Goal: Communication & Community: Answer question/provide support

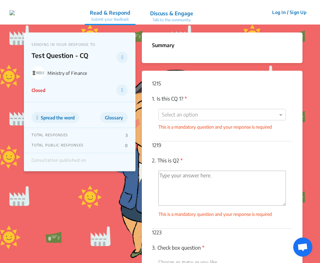
click at [127, 14] on p "Read & Respond" at bounding box center [110, 13] width 40 height 8
click at [15, 15] on img at bounding box center [12, 12] width 5 height 5
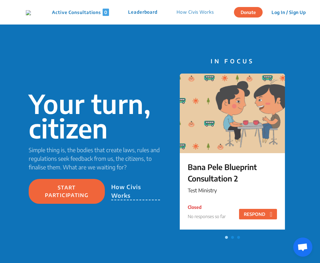
click at [108, 16] on div "Active Consultations 0 Leaderboard How Civis Works" at bounding box center [125, 13] width 198 height 8
click at [100, 14] on p "Active Consultations 0" at bounding box center [80, 12] width 57 height 7
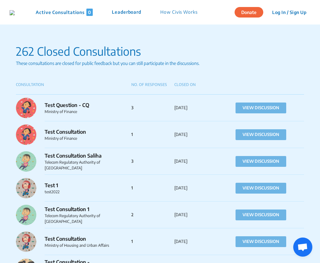
scroll to position [63, 0]
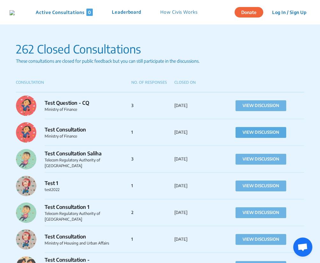
click at [248, 135] on button "VIEW DISCUSSION" at bounding box center [261, 132] width 51 height 11
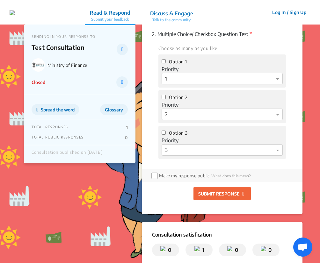
scroll to position [191, 0]
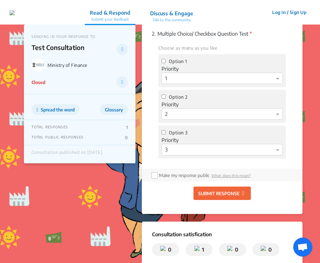
click at [175, 134] on span "Option 3" at bounding box center [178, 132] width 19 height 5
click at [166, 134] on input "Option 3" at bounding box center [164, 132] width 4 height 4
click at [175, 134] on span "Option 3" at bounding box center [178, 132] width 19 height 5
click at [166, 134] on input "Option 3" at bounding box center [164, 132] width 4 height 4
checkbox input "false"
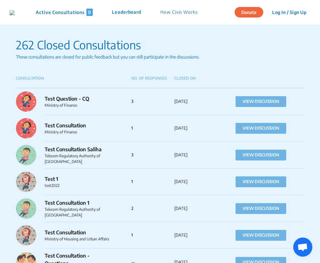
scroll to position [71, 0]
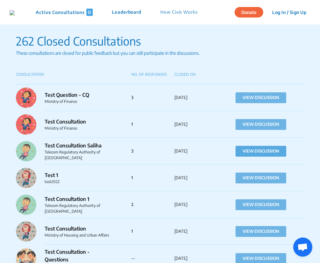
click at [251, 152] on button "VIEW DISCUSSION" at bounding box center [261, 151] width 51 height 11
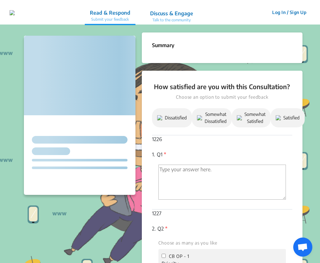
checkbox input "false"
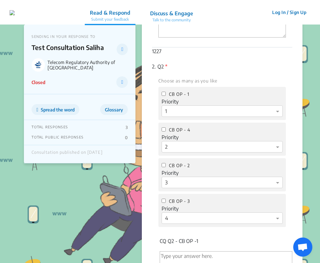
scroll to position [161, 0]
click at [170, 94] on span "CB OP - 1" at bounding box center [179, 95] width 20 height 5
click at [166, 94] on input "CB OP - 1" at bounding box center [164, 95] width 4 height 4
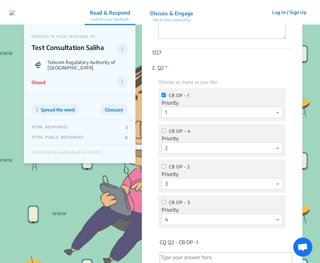
checkbox input "true"
click at [171, 129] on span "CB OP - 4" at bounding box center [179, 130] width 21 height 5
click at [166, 129] on input "CB OP - 4" at bounding box center [164, 131] width 4 height 4
checkbox input "true"
click at [176, 165] on span "CB OP - 2" at bounding box center [179, 166] width 21 height 5
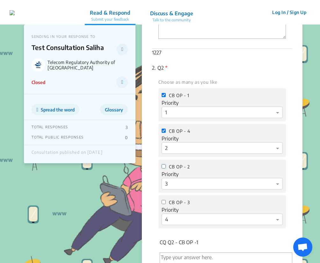
click at [166, 165] on input "CB OP - 2" at bounding box center [164, 166] width 4 height 4
checkbox input "true"
click at [177, 203] on span "CB OP - 3" at bounding box center [179, 202] width 21 height 5
click at [166, 203] on input "CB OP - 3" at bounding box center [164, 202] width 4 height 4
checkbox input "true"
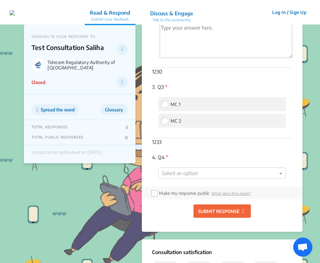
scroll to position [569, 0]
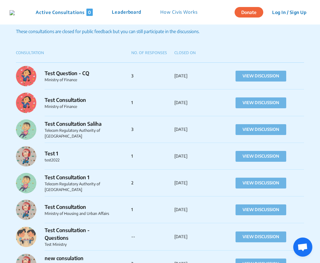
scroll to position [94, 0]
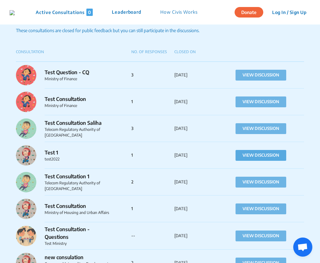
click at [268, 156] on button "VIEW DISCUSSION" at bounding box center [261, 155] width 51 height 11
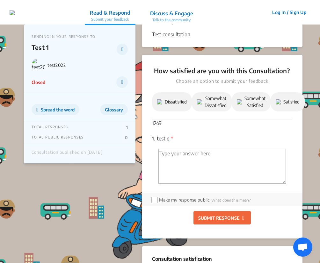
scroll to position [24, 0]
click at [196, 167] on textarea "'Type your answer here.' | translate" at bounding box center [221, 166] width 127 height 35
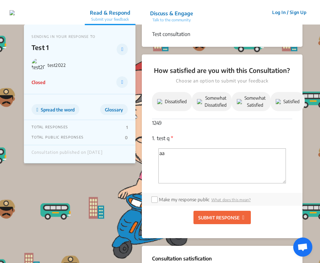
type textarea "aa"
click at [181, 124] on div "1249 1. test q * aa" at bounding box center [222, 156] width 140 height 74
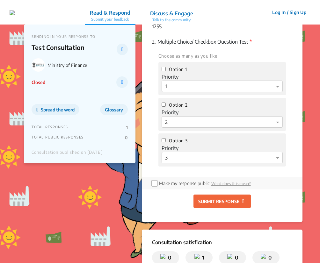
scroll to position [184, 0]
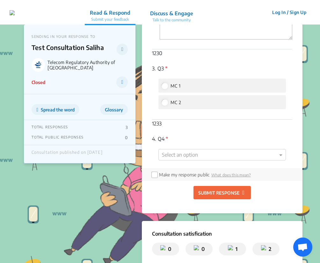
scroll to position [586, 0]
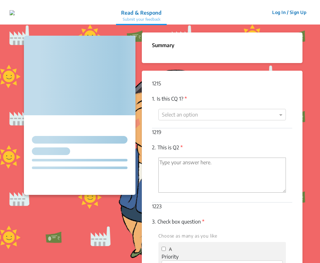
checkbox input "false"
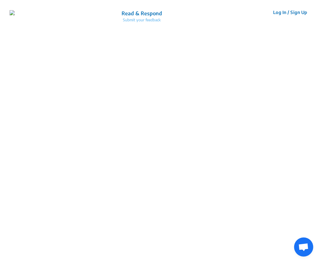
click at [15, 15] on img at bounding box center [12, 12] width 5 height 5
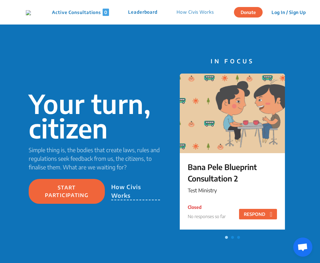
click at [96, 9] on p "Active Consultations 0" at bounding box center [80, 12] width 57 height 7
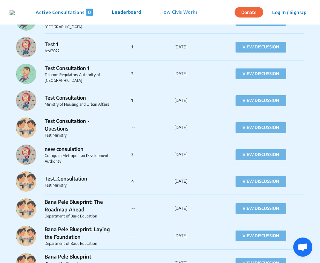
scroll to position [203, 0]
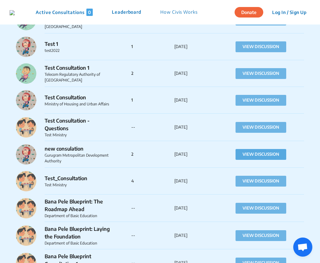
click at [270, 153] on button "VIEW DISCUSSION" at bounding box center [261, 154] width 51 height 11
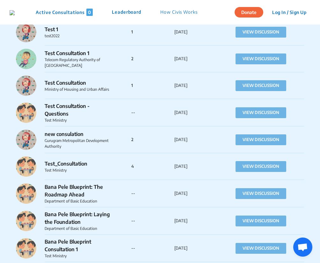
scroll to position [221, 0]
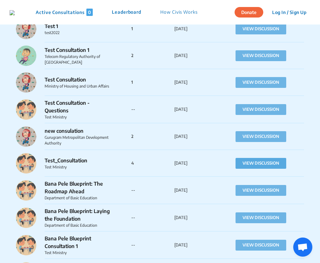
click at [266, 164] on button "VIEW DISCUSSION" at bounding box center [261, 163] width 51 height 11
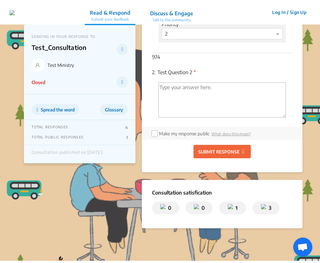
scroll to position [214, 0]
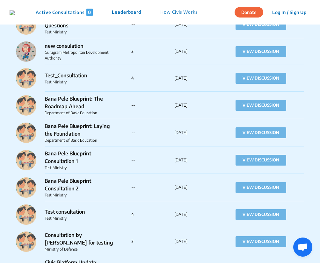
scroll to position [306, 0]
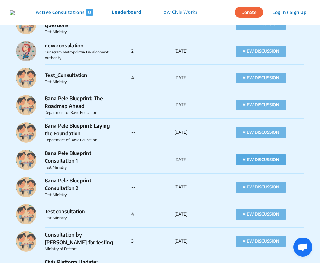
click at [247, 160] on button "VIEW DISCUSSION" at bounding box center [261, 160] width 51 height 11
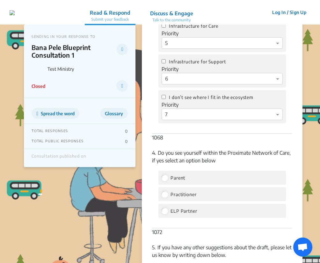
scroll to position [1564, 0]
click at [162, 95] on input "I don’t see where I fit in the ecosystem" at bounding box center [164, 97] width 4 height 4
checkbox input "true"
click at [164, 60] on input "Infrastructure for Support" at bounding box center [164, 62] width 4 height 4
checkbox input "true"
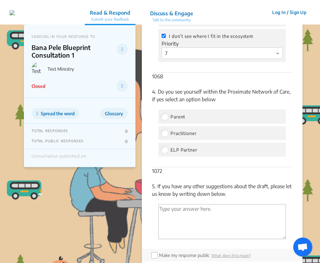
scroll to position [1626, 0]
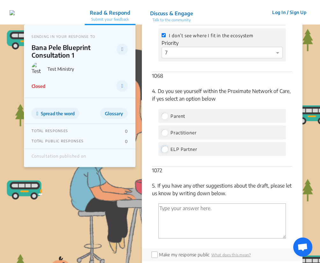
click at [165, 146] on input "ELP Partner" at bounding box center [165, 149] width 6 height 6
radio input "true"
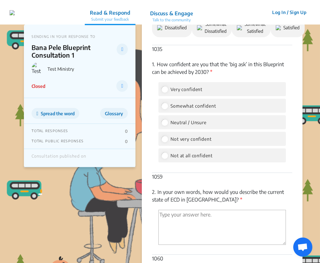
scroll to position [1137, 0]
click at [161, 149] on div "Not at all confident" at bounding box center [221, 156] width 127 height 14
click at [163, 153] on input "Not at all confident" at bounding box center [165, 156] width 6 height 6
radio input "true"
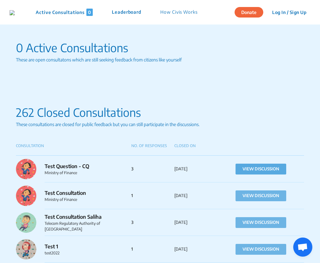
click at [272, 170] on button "VIEW DISCUSSION" at bounding box center [261, 169] width 51 height 11
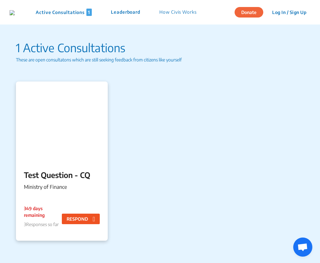
click at [83, 216] on button "RESPOND" at bounding box center [81, 219] width 38 height 11
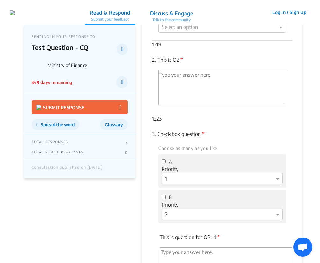
scroll to position [88, 0]
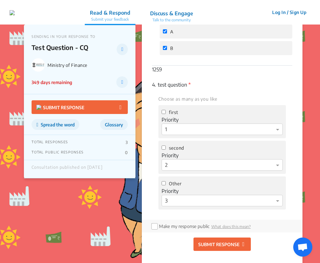
scroll to position [375, 0]
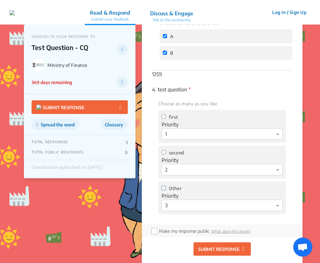
click at [163, 188] on input "Other" at bounding box center [164, 188] width 4 height 4
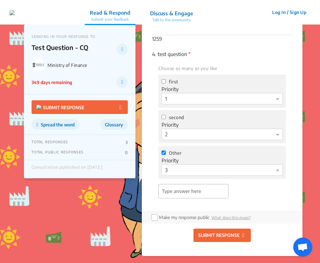
scroll to position [411, 0]
click at [224, 235] on p "SUBMIT RESPONSE" at bounding box center [218, 235] width 41 height 7
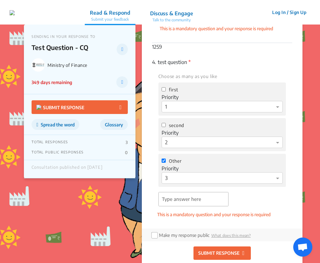
scroll to position [462, 0]
click at [164, 162] on input "Other" at bounding box center [164, 161] width 4 height 4
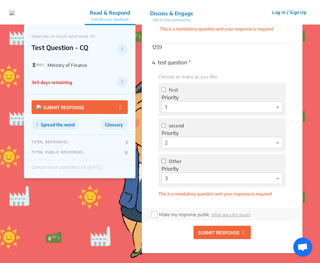
click at [164, 162] on input "Other" at bounding box center [164, 161] width 4 height 4
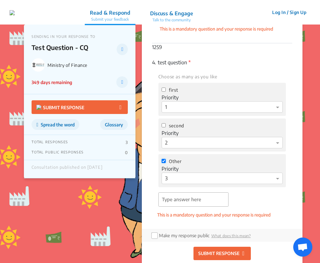
click at [164, 162] on input "Other" at bounding box center [164, 161] width 4 height 4
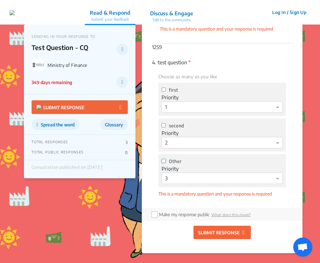
click at [164, 162] on input "Other" at bounding box center [164, 161] width 4 height 4
checkbox input "true"
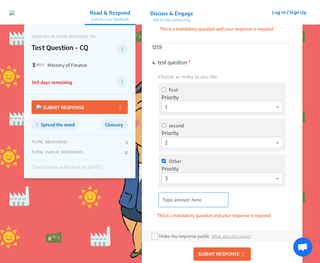
click at [183, 204] on input "'Type answer here' | translate" at bounding box center [193, 200] width 69 height 14
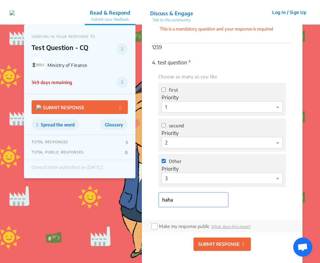
type input "haha"
click at [165, 92] on input "first" at bounding box center [164, 90] width 4 height 4
checkbox input "true"
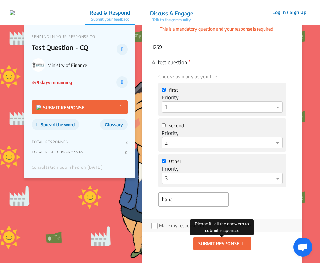
click at [230, 241] on p "SUBMIT RESPONSE" at bounding box center [218, 243] width 41 height 7
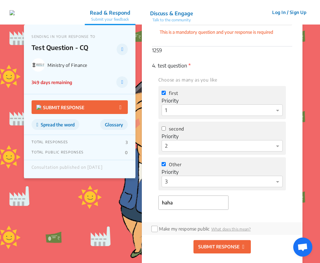
scroll to position [459, 0]
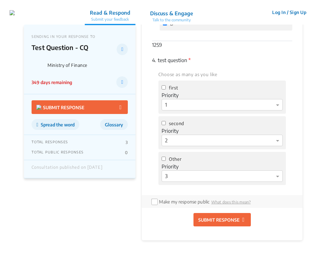
scroll to position [403, 0]
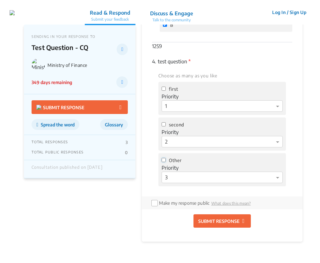
click at [164, 160] on input "Other" at bounding box center [164, 160] width 4 height 4
checkbox input "true"
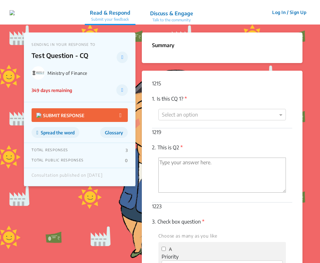
scroll to position [403, 0]
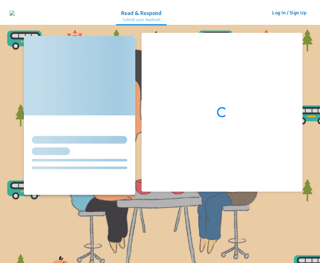
scroll to position [403, 0]
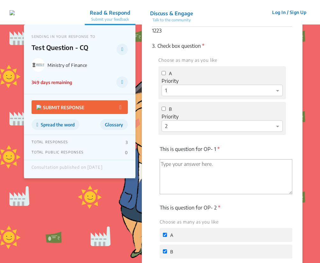
scroll to position [176, 0]
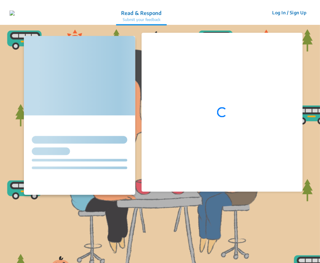
scroll to position [176, 0]
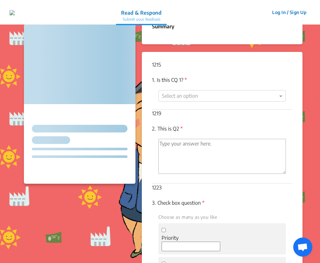
scroll to position [20, 0]
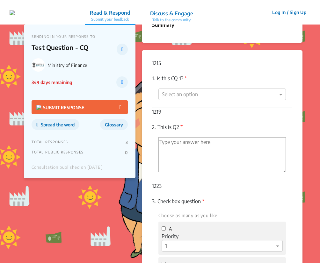
scroll to position [20, 0]
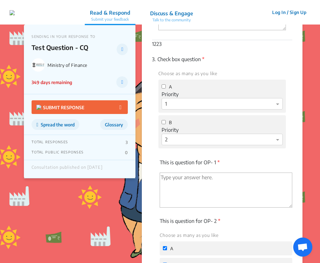
scroll to position [171, 0]
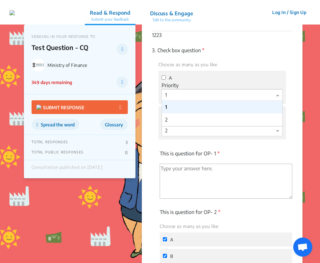
click at [252, 100] on div "Select priority × 1" at bounding box center [222, 94] width 121 height 11
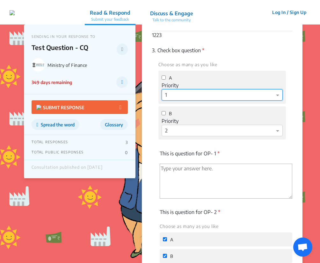
click at [236, 96] on div at bounding box center [222, 95] width 120 height 8
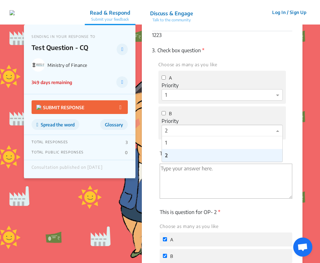
click at [204, 128] on div at bounding box center [222, 131] width 120 height 8
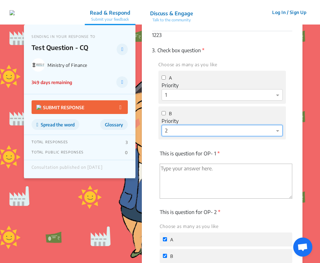
click at [204, 128] on div at bounding box center [222, 131] width 120 height 8
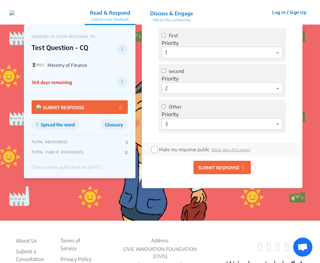
scroll to position [454, 0]
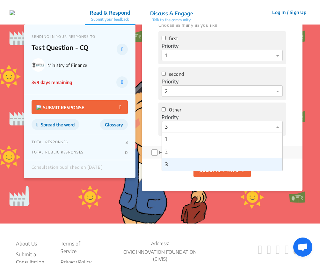
click at [186, 128] on div at bounding box center [222, 127] width 120 height 8
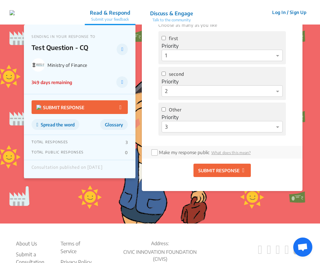
click at [259, 105] on div "Other Priority Select priority × 3" at bounding box center [221, 119] width 127 height 33
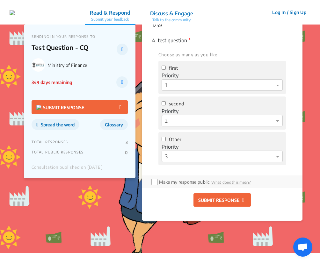
scroll to position [422, 0]
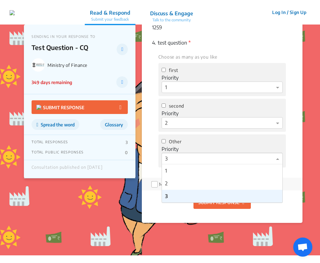
click at [190, 159] on div at bounding box center [222, 159] width 120 height 8
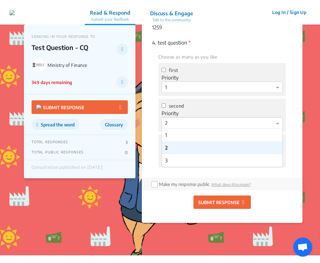
click at [203, 125] on div at bounding box center [222, 123] width 120 height 8
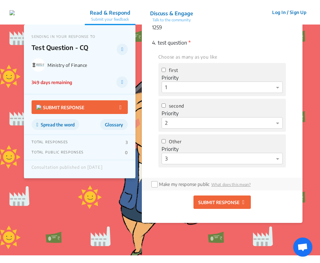
click at [209, 110] on div "second Priority Select priority × 2" at bounding box center [221, 115] width 127 height 33
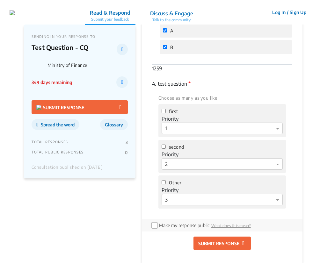
scroll to position [449, 0]
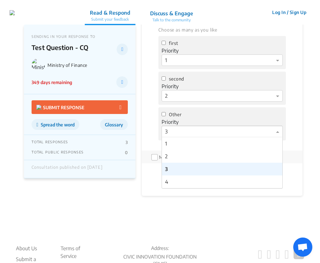
click at [217, 128] on div at bounding box center [222, 132] width 120 height 8
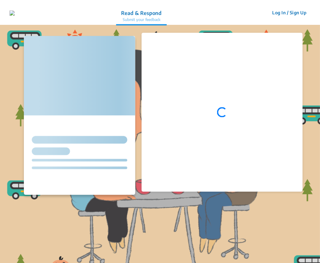
scroll to position [176, 0]
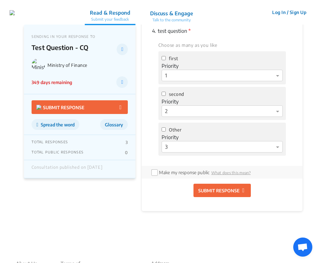
scroll to position [395, 0]
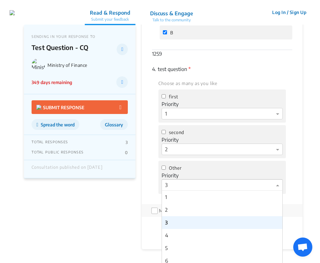
click at [183, 186] on div at bounding box center [222, 185] width 120 height 8
click at [185, 203] on div "1" at bounding box center [222, 197] width 120 height 13
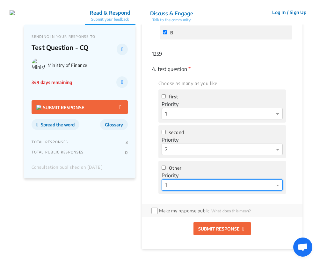
click at [196, 188] on div at bounding box center [222, 185] width 120 height 8
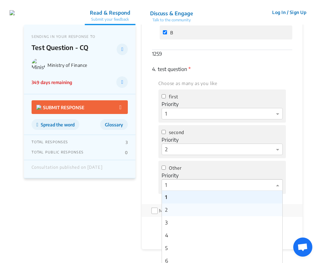
click at [186, 210] on div "2" at bounding box center [222, 210] width 120 height 13
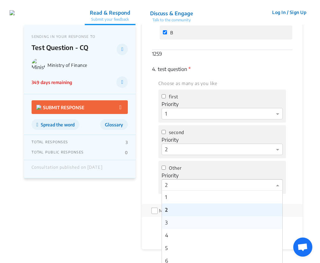
drag, startPoint x: 209, startPoint y: 186, endPoint x: 194, endPoint y: 221, distance: 38.1
click at [194, 191] on ng-select "Select priority × 2 1 2 3 4 5 6" at bounding box center [222, 184] width 121 height 11
click at [194, 221] on div "3" at bounding box center [222, 222] width 120 height 13
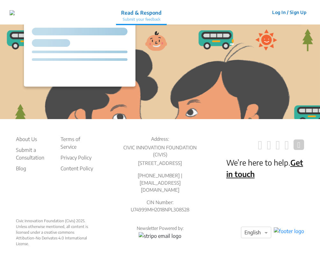
scroll to position [176, 0]
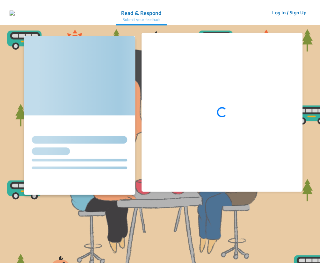
scroll to position [176, 0]
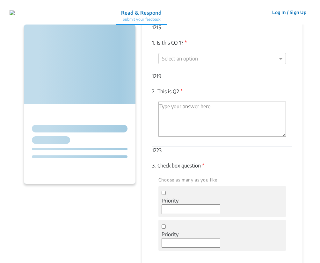
scroll to position [55, 0]
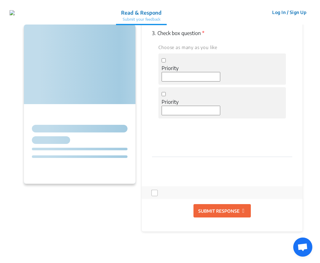
scroll to position [183, 0]
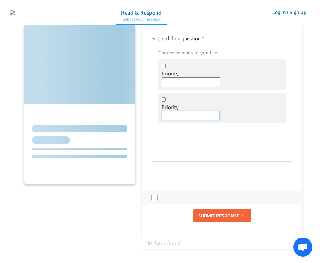
click at [180, 119] on input at bounding box center [191, 115] width 58 height 9
click at [303, 93] on app-consultation-profile "Summary 1215 1. Is this CQ 1? * Select an option 1219 2. This is Q2 * 1223 3. C…" at bounding box center [160, 127] width 320 height 573
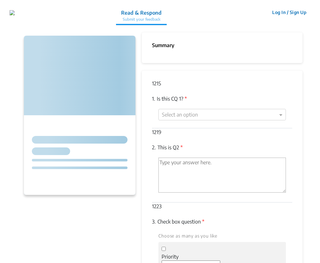
scroll to position [183, 0]
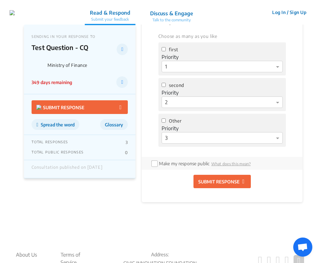
scroll to position [441, 0]
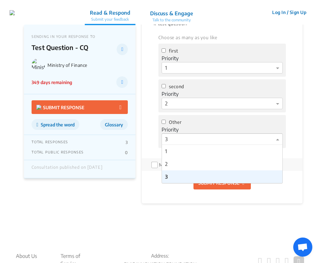
click at [197, 137] on div at bounding box center [222, 139] width 120 height 8
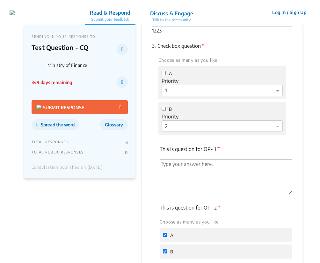
scroll to position [176, 0]
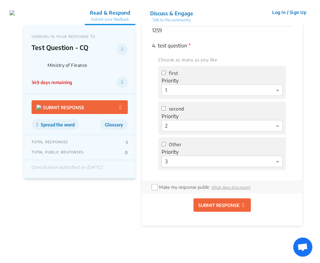
scroll to position [418, 0]
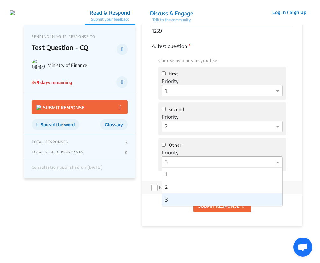
click at [204, 158] on div "Select priority × 3" at bounding box center [222, 162] width 121 height 11
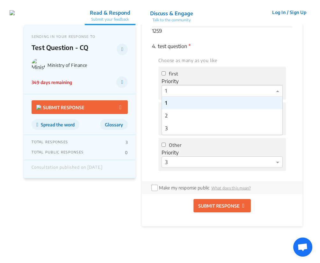
click at [252, 87] on div "Select priority × 1" at bounding box center [222, 90] width 121 height 11
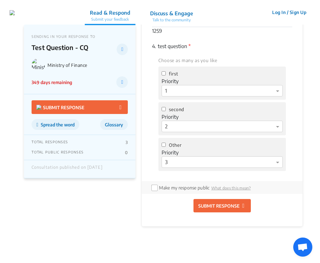
scroll to position [418, 0]
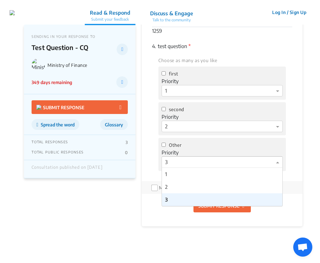
click at [242, 162] on div at bounding box center [222, 162] width 120 height 8
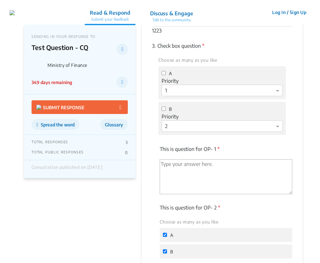
scroll to position [176, 0]
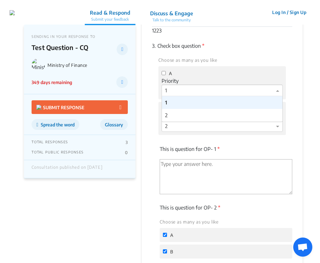
click at [219, 91] on div at bounding box center [222, 91] width 120 height 8
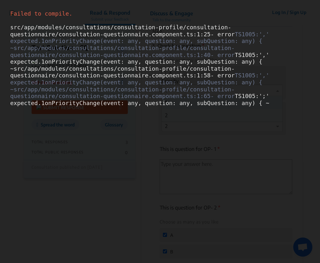
scroll to position [0, 0]
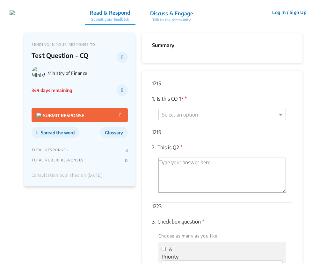
scroll to position [176, 0]
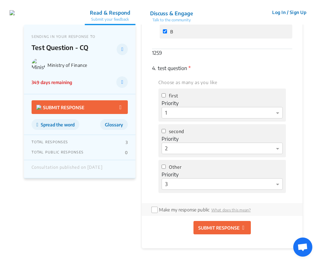
scroll to position [397, 0]
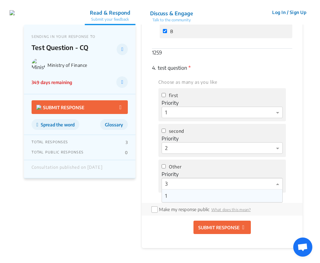
click at [196, 183] on div at bounding box center [222, 184] width 120 height 8
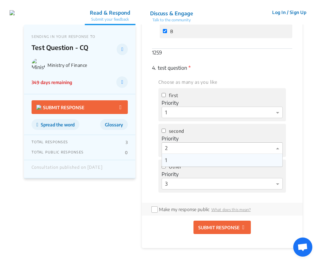
click at [214, 153] on div "Select priority × 2" at bounding box center [222, 147] width 121 height 11
click at [248, 129] on div "second Priority Select priority × 2" at bounding box center [221, 140] width 127 height 33
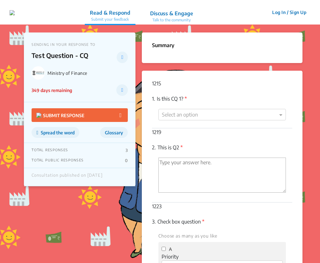
scroll to position [397, 0]
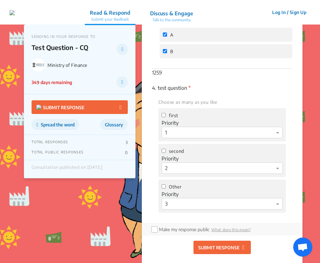
scroll to position [399, 0]
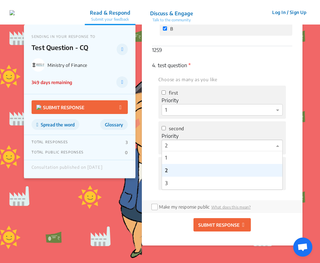
click at [194, 145] on div at bounding box center [222, 146] width 120 height 8
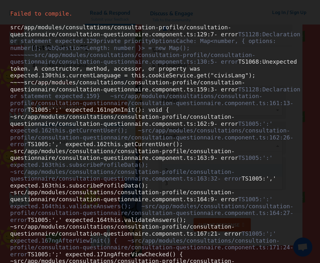
scroll to position [0, 0]
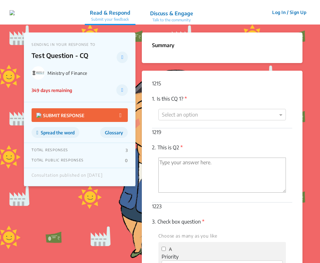
scroll to position [399, 0]
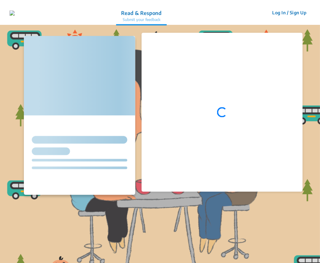
scroll to position [176, 0]
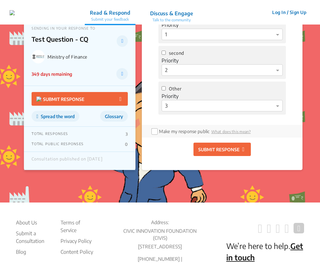
scroll to position [465, 0]
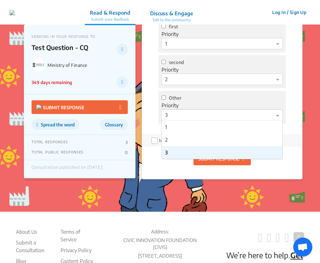
click at [254, 113] on div at bounding box center [222, 115] width 120 height 8
click at [221, 132] on div "1" at bounding box center [222, 127] width 120 height 13
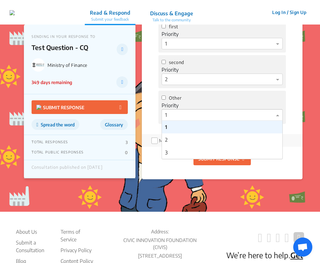
click at [191, 119] on div at bounding box center [222, 115] width 120 height 8
click at [205, 142] on div "2" at bounding box center [222, 140] width 120 height 13
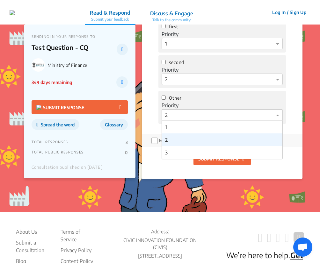
click at [206, 113] on div at bounding box center [222, 115] width 120 height 8
click at [199, 153] on div "3" at bounding box center [222, 152] width 120 height 13
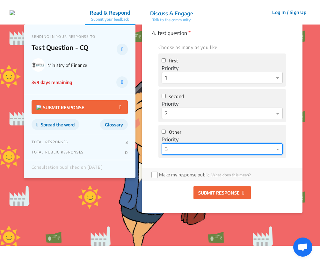
scroll to position [428, 0]
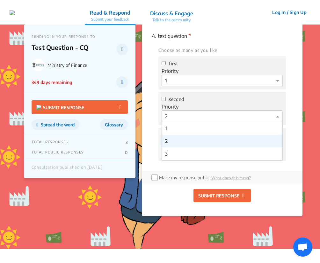
click at [201, 113] on div at bounding box center [222, 117] width 120 height 8
click at [204, 129] on div "1" at bounding box center [222, 128] width 120 height 13
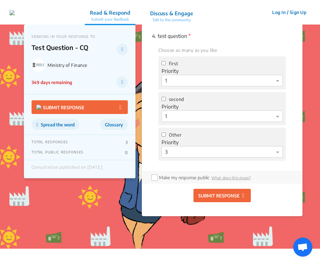
click at [220, 197] on p "SUBMIT RESPONSE" at bounding box center [218, 196] width 41 height 7
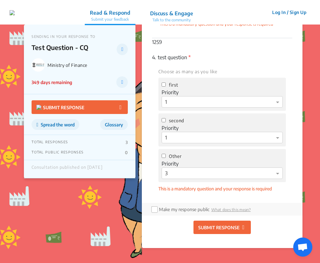
scroll to position [467, 0]
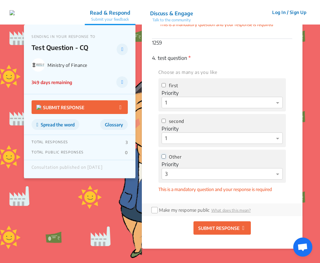
click at [164, 155] on input "Other" at bounding box center [164, 157] width 4 height 4
checkbox input "true"
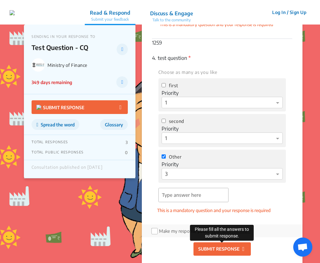
click at [228, 249] on p "SUBMIT RESPONSE" at bounding box center [218, 249] width 41 height 7
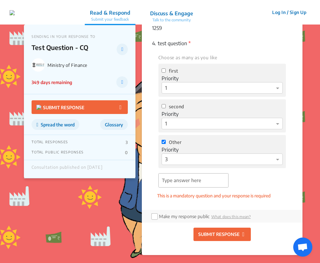
scroll to position [480, 0]
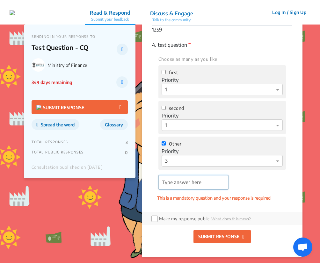
click at [220, 184] on input "'Type answer here' | translate" at bounding box center [193, 182] width 69 height 14
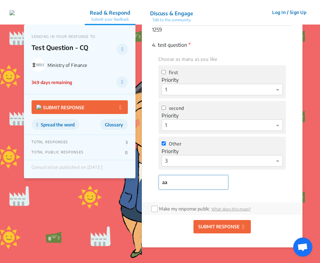
type input "aa"
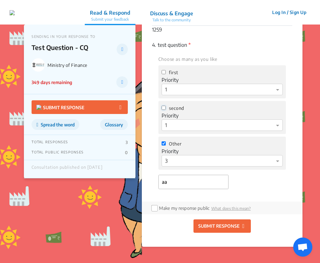
click at [164, 108] on input "second" at bounding box center [164, 108] width 4 height 4
checkbox input "true"
click at [163, 72] on input "first" at bounding box center [164, 72] width 4 height 4
checkbox input "true"
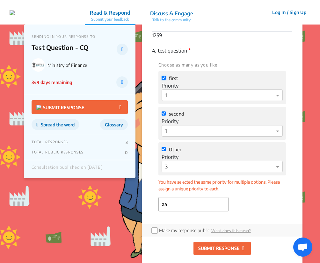
scroll to position [470, 0]
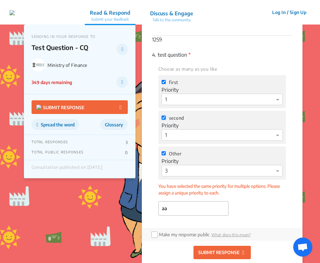
click at [163, 118] on input "second" at bounding box center [164, 118] width 4 height 4
checkbox input "false"
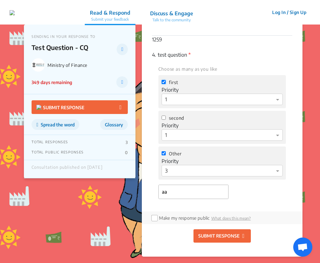
click at [164, 84] on input "first" at bounding box center [164, 82] width 4 height 4
checkbox input "false"
click at [164, 155] on input "Other" at bounding box center [164, 153] width 4 height 4
checkbox input "false"
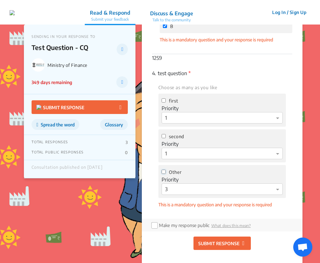
scroll to position [431, 0]
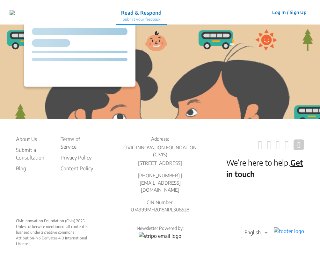
scroll to position [176, 0]
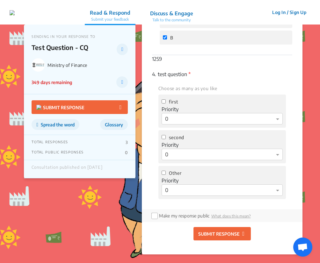
scroll to position [391, 0]
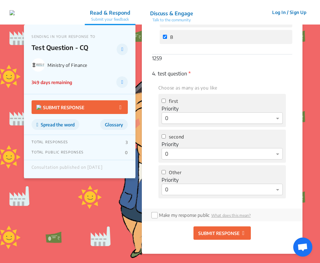
click at [216, 121] on div at bounding box center [222, 118] width 120 height 8
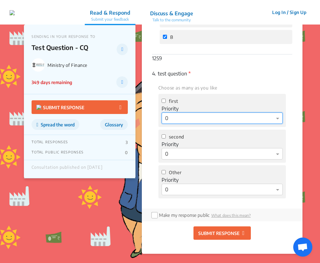
click at [216, 121] on div at bounding box center [222, 118] width 120 height 8
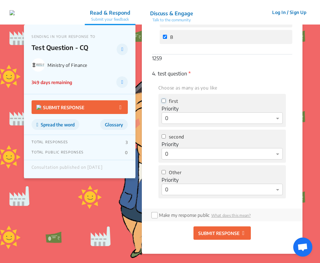
click at [163, 101] on input "first" at bounding box center [164, 101] width 4 height 4
checkbox input "true"
click at [163, 136] on input "second" at bounding box center [164, 137] width 4 height 4
checkbox input "true"
click at [236, 236] on p "SUBMIT RESPONSE" at bounding box center [218, 233] width 41 height 7
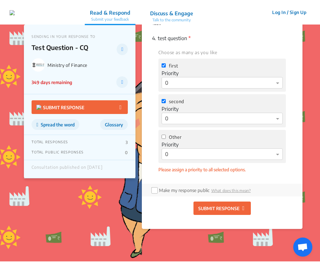
scroll to position [466, 0]
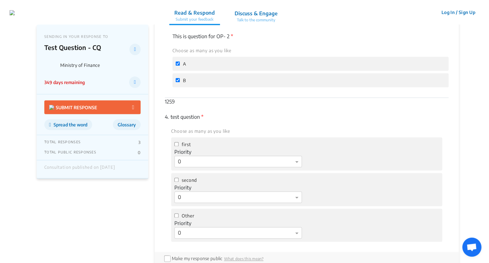
scroll to position [348, 0]
click at [184, 144] on span "first" at bounding box center [186, 143] width 9 height 5
click at [179, 144] on input "first" at bounding box center [176, 144] width 4 height 4
checkbox input "true"
click at [189, 180] on span "second" at bounding box center [189, 179] width 15 height 5
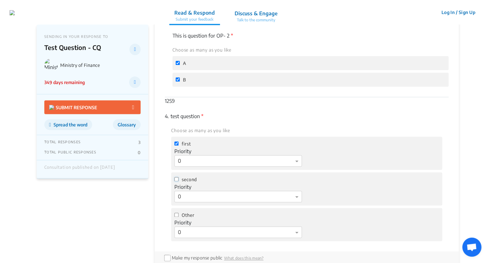
click at [179, 180] on input "second" at bounding box center [176, 179] width 4 height 4
checkbox input "true"
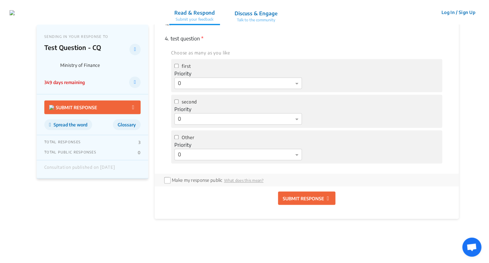
scroll to position [422, 0]
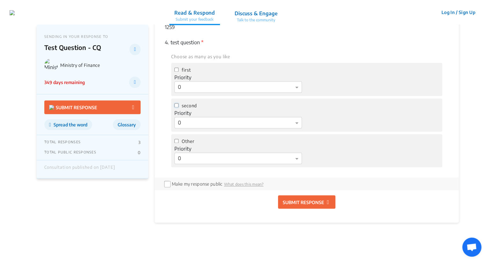
click at [176, 105] on input "second" at bounding box center [176, 105] width 4 height 4
checkbox input "true"
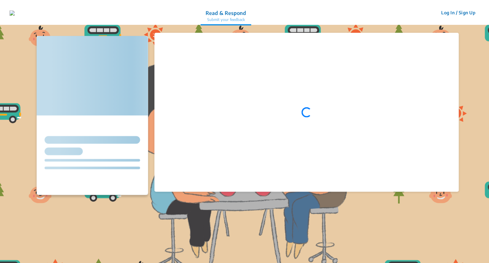
scroll to position [422, 0]
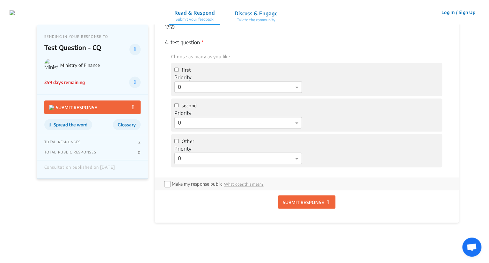
drag, startPoint x: 0, startPoint y: 0, endPoint x: 182, endPoint y: 107, distance: 211.4
click at [182, 107] on label "second" at bounding box center [185, 106] width 23 height 8
click at [179, 107] on input "second" at bounding box center [176, 105] width 4 height 4
checkbox input "true"
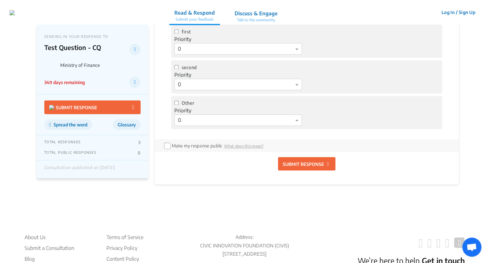
scroll to position [456, 0]
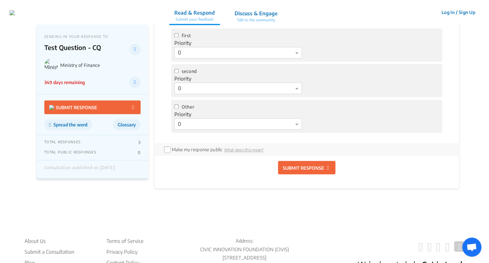
click at [184, 72] on span "second" at bounding box center [189, 71] width 15 height 5
click at [179, 72] on input "second" at bounding box center [176, 71] width 4 height 4
checkbox input "true"
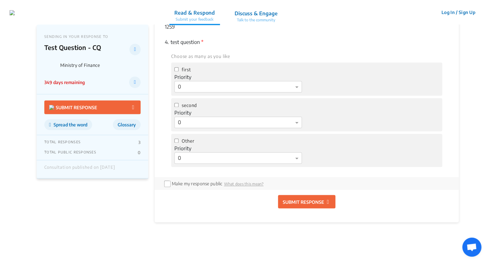
scroll to position [423, 0]
click at [176, 69] on input "first" at bounding box center [176, 69] width 4 height 4
checkbox input "true"
click at [176, 139] on input "Other" at bounding box center [176, 140] width 4 height 4
checkbox input "true"
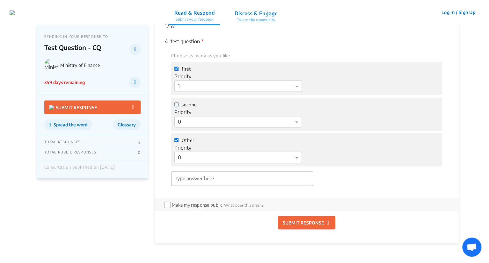
click at [177, 106] on input "second" at bounding box center [176, 104] width 4 height 4
checkbox input "false"
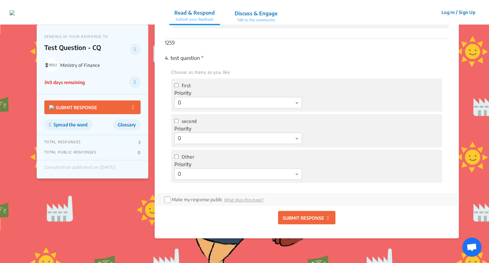
scroll to position [409, 0]
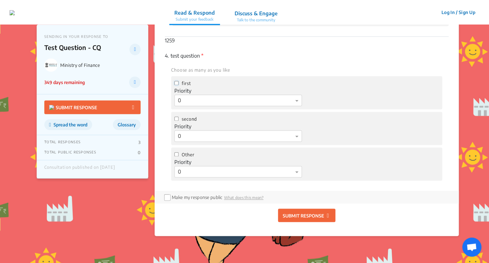
click at [177, 83] on input "first" at bounding box center [176, 83] width 4 height 4
checkbox input "true"
click at [176, 155] on input "Other" at bounding box center [176, 154] width 4 height 4
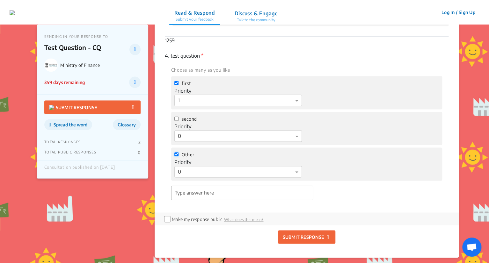
click at [176, 155] on input "Other" at bounding box center [176, 154] width 4 height 4
checkbox input "false"
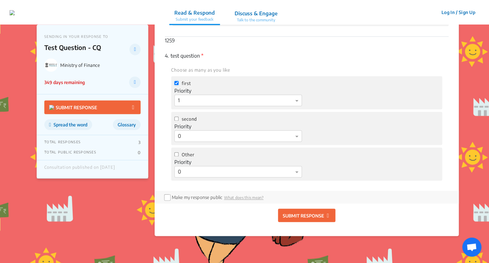
click at [176, 84] on input "first" at bounding box center [176, 83] width 4 height 4
checkbox input "false"
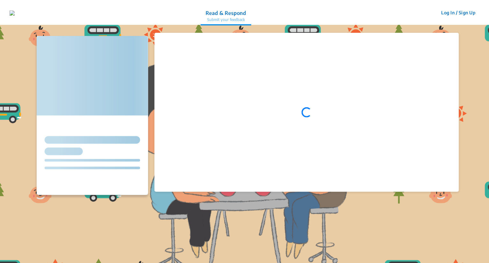
scroll to position [141, 0]
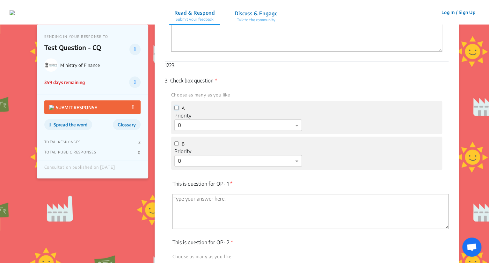
click at [175, 108] on input "A" at bounding box center [176, 108] width 4 height 4
checkbox input "true"
click at [176, 143] on input "B" at bounding box center [176, 144] width 4 height 4
checkbox input "true"
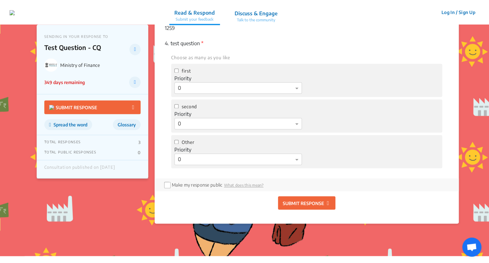
scroll to position [421, 0]
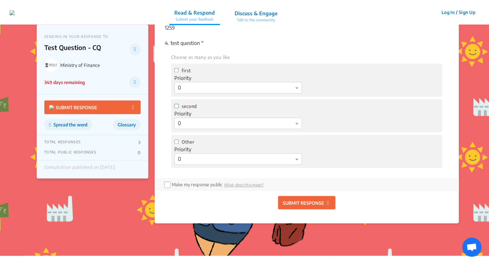
click at [177, 106] on input "second" at bounding box center [176, 106] width 4 height 4
checkbox input "true"
click at [176, 142] on input "Other" at bounding box center [176, 142] width 4 height 4
checkbox input "true"
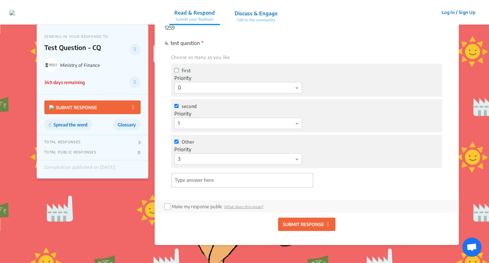
click at [177, 70] on input "first" at bounding box center [176, 70] width 4 height 4
checkbox input "true"
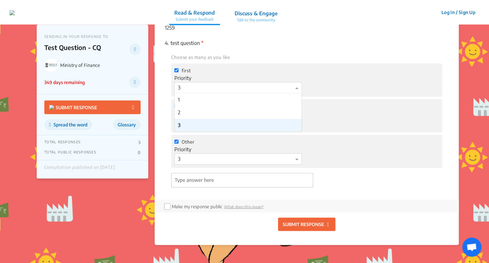
click at [191, 85] on div at bounding box center [238, 88] width 127 height 8
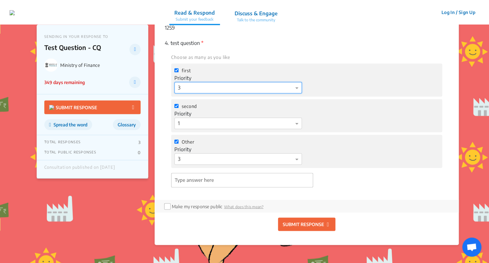
click at [191, 85] on div at bounding box center [238, 88] width 127 height 8
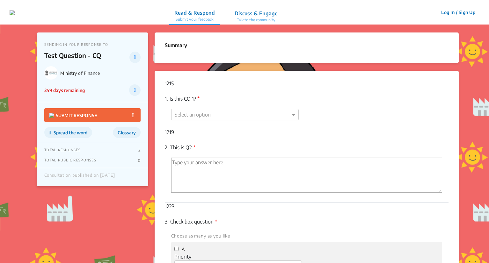
scroll to position [141, 0]
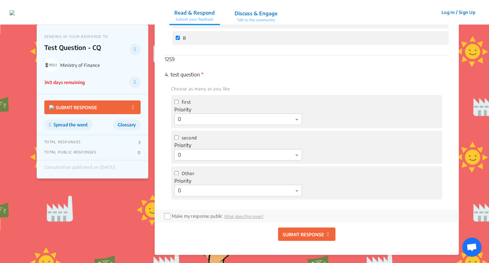
scroll to position [389, 0]
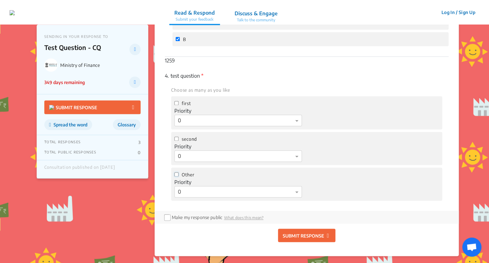
click at [177, 175] on input "Other" at bounding box center [176, 174] width 4 height 4
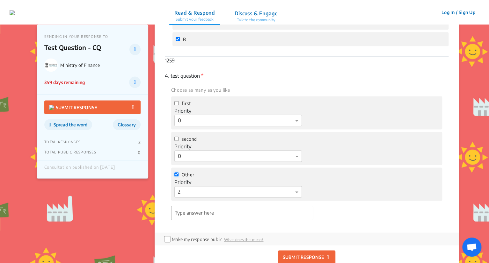
click at [175, 174] on input "Other" at bounding box center [176, 174] width 4 height 4
checkbox input "false"
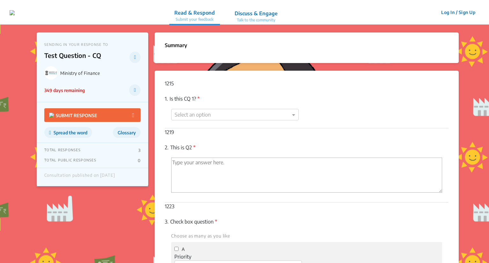
scroll to position [141, 0]
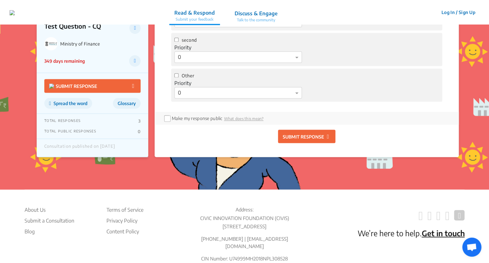
scroll to position [487, 0]
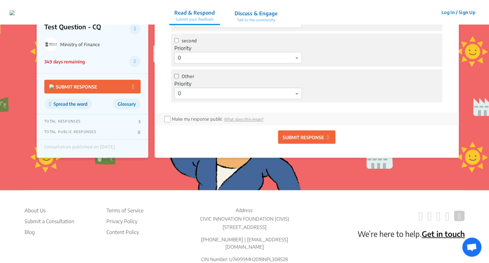
click at [176, 77] on input "Other" at bounding box center [176, 76] width 4 height 4
checkbox input "true"
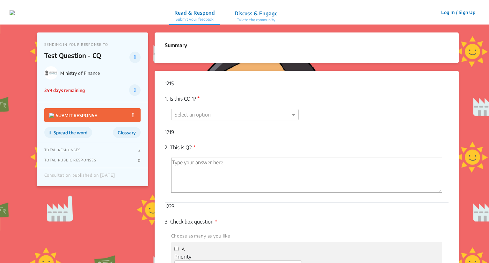
scroll to position [487, 0]
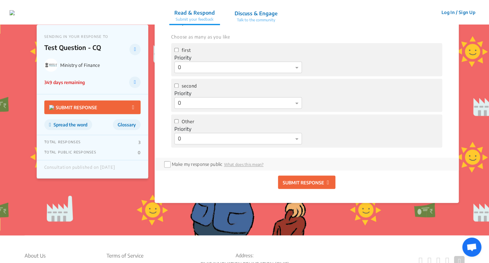
scroll to position [440, 0]
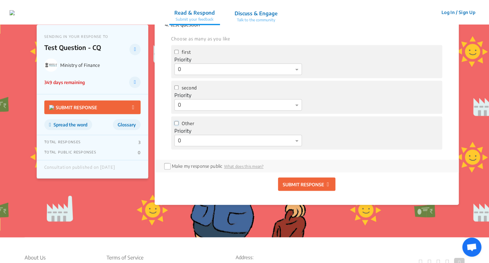
click at [176, 125] on input "Other" at bounding box center [176, 123] width 4 height 4
checkbox input "true"
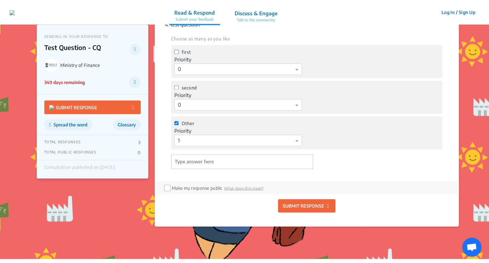
click at [176, 54] on input "first" at bounding box center [176, 52] width 4 height 4
checkbox input "true"
click at [177, 88] on input "second" at bounding box center [176, 87] width 4 height 4
checkbox input "true"
click at [311, 205] on p "SUBMIT RESPONSE" at bounding box center [303, 205] width 41 height 7
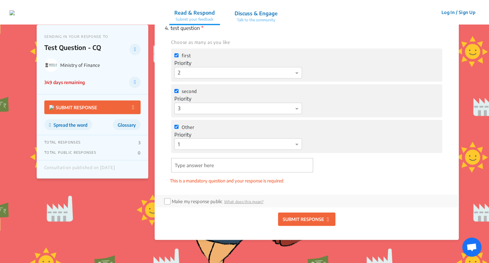
scroll to position [497, 0]
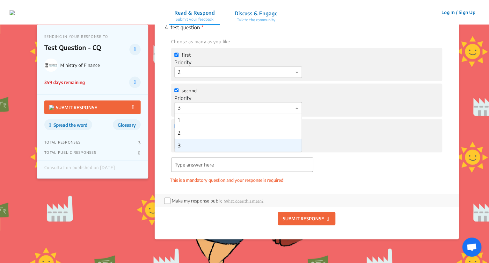
click at [206, 111] on div at bounding box center [238, 108] width 127 height 8
click at [206, 131] on div "2" at bounding box center [238, 132] width 127 height 13
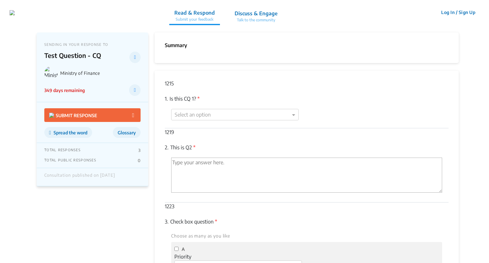
scroll to position [497, 0]
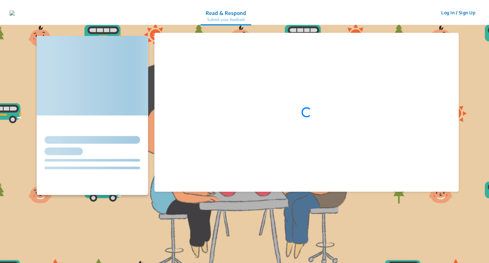
scroll to position [141, 0]
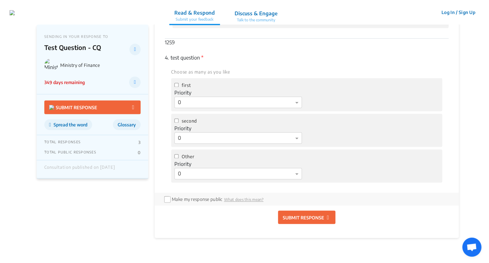
scroll to position [409, 0]
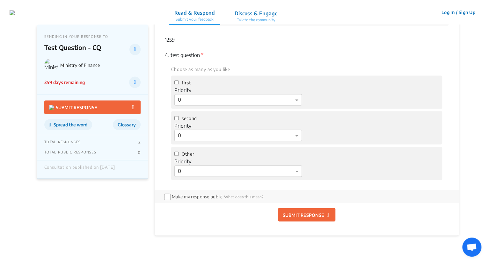
click at [184, 154] on span "Other" at bounding box center [188, 153] width 12 height 5
click at [179, 154] on input "Other" at bounding box center [176, 154] width 4 height 4
checkbox input "true"
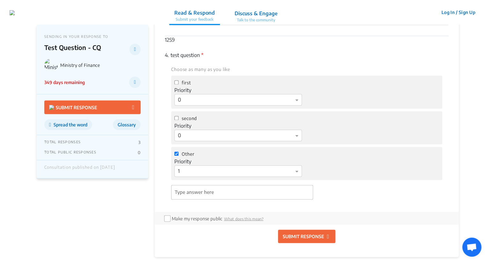
click at [186, 80] on span "first" at bounding box center [186, 82] width 9 height 5
click at [179, 80] on input "first" at bounding box center [176, 82] width 4 height 4
checkbox input "true"
click at [185, 119] on span "second" at bounding box center [189, 118] width 15 height 5
click at [179, 119] on input "second" at bounding box center [176, 118] width 4 height 4
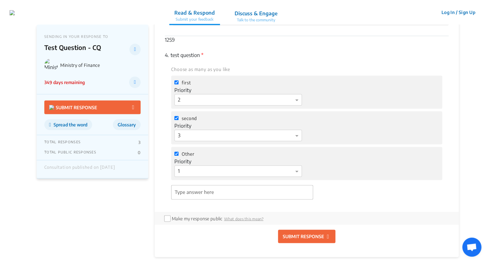
click at [185, 119] on span "second" at bounding box center [189, 118] width 15 height 5
click at [179, 119] on input "second" at bounding box center [176, 118] width 4 height 4
checkbox input "false"
click at [185, 81] on span "first" at bounding box center [186, 82] width 9 height 5
click at [179, 81] on input "first" at bounding box center [176, 82] width 4 height 4
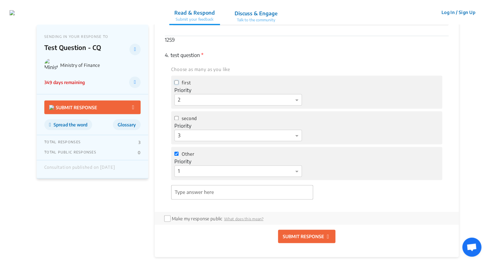
checkbox input "false"
click at [188, 120] on span "second" at bounding box center [189, 118] width 15 height 5
click at [179, 120] on input "second" at bounding box center [176, 118] width 4 height 4
checkbox input "true"
click at [295, 235] on p "SUBMIT RESPONSE" at bounding box center [303, 236] width 41 height 7
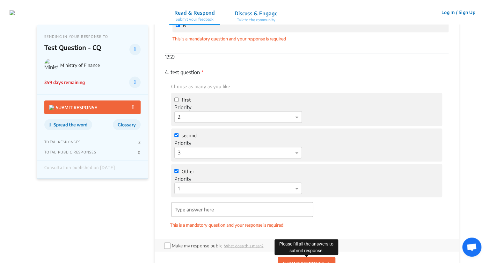
scroll to position [449, 0]
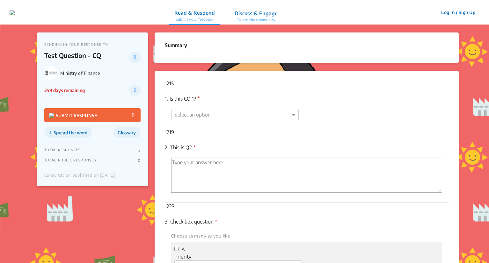
scroll to position [141, 0]
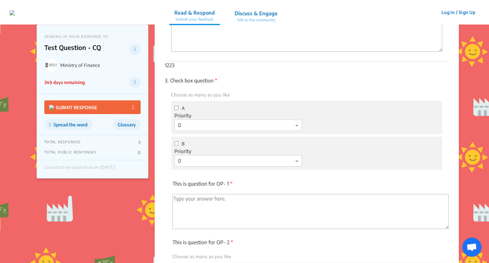
scroll to position [141, 0]
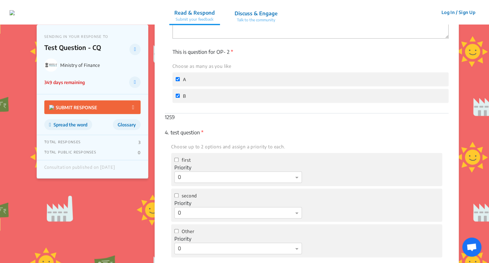
scroll to position [332, 0]
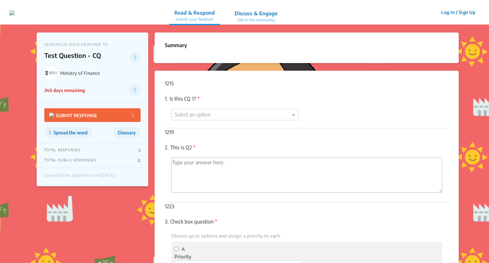
scroll to position [332, 0]
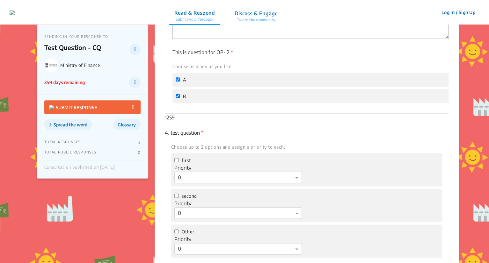
scroll to position [332, 0]
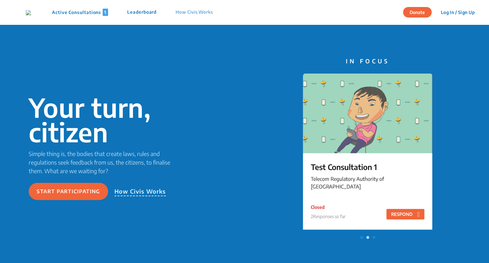
click at [91, 14] on p "Active Consultations 1" at bounding box center [80, 12] width 56 height 7
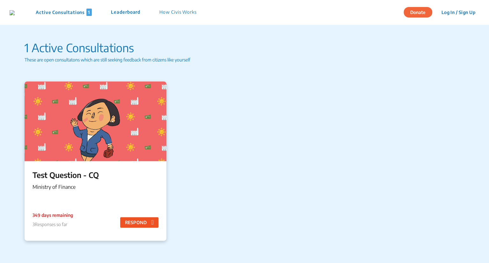
click at [133, 221] on button "RESPOND" at bounding box center [139, 222] width 38 height 11
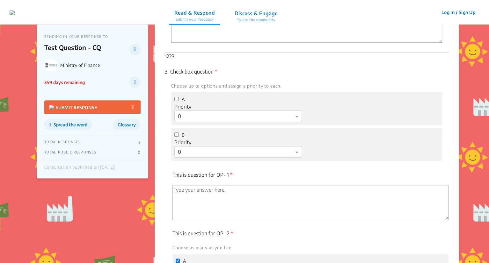
scroll to position [150, 0]
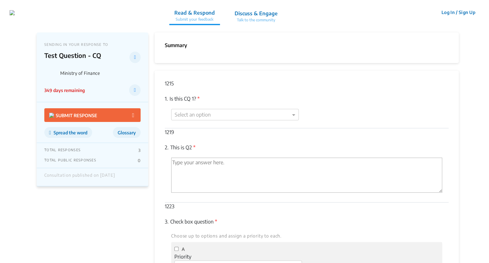
scroll to position [150, 0]
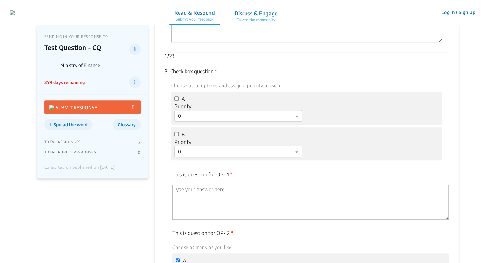
scroll to position [150, 0]
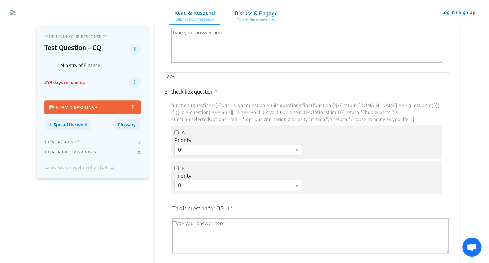
scroll to position [130, 0]
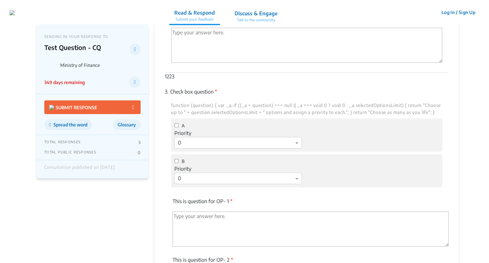
scroll to position [130, 0]
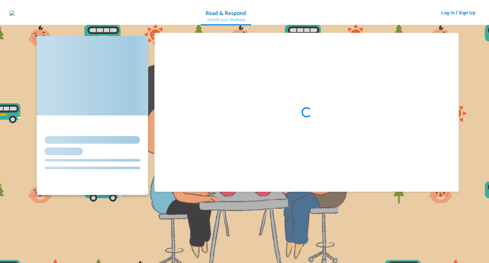
scroll to position [130, 0]
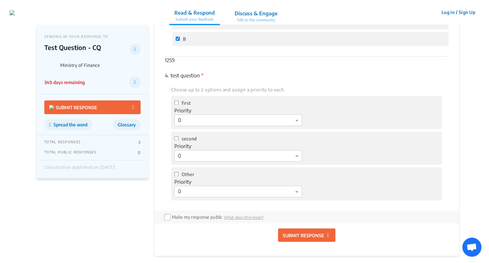
scroll to position [390, 0]
click at [186, 137] on span "second" at bounding box center [189, 137] width 15 height 5
click at [179, 137] on input "second" at bounding box center [176, 137] width 4 height 4
checkbox input "true"
click at [189, 174] on span "Other" at bounding box center [188, 173] width 12 height 5
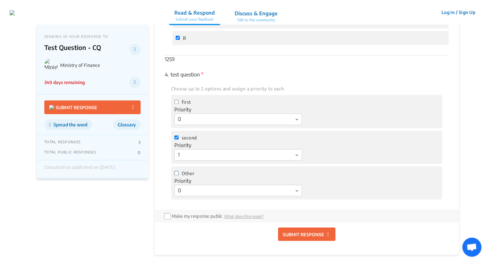
click at [179, 174] on input "Other" at bounding box center [176, 173] width 4 height 4
checkbox input "true"
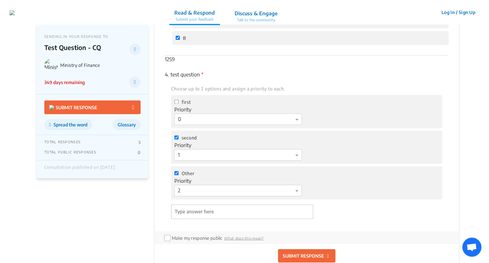
click at [185, 101] on span "first" at bounding box center [186, 101] width 9 height 5
click at [179, 101] on input "first" at bounding box center [176, 102] width 4 height 4
checkbox input "true"
